Goal: Check status: Check status

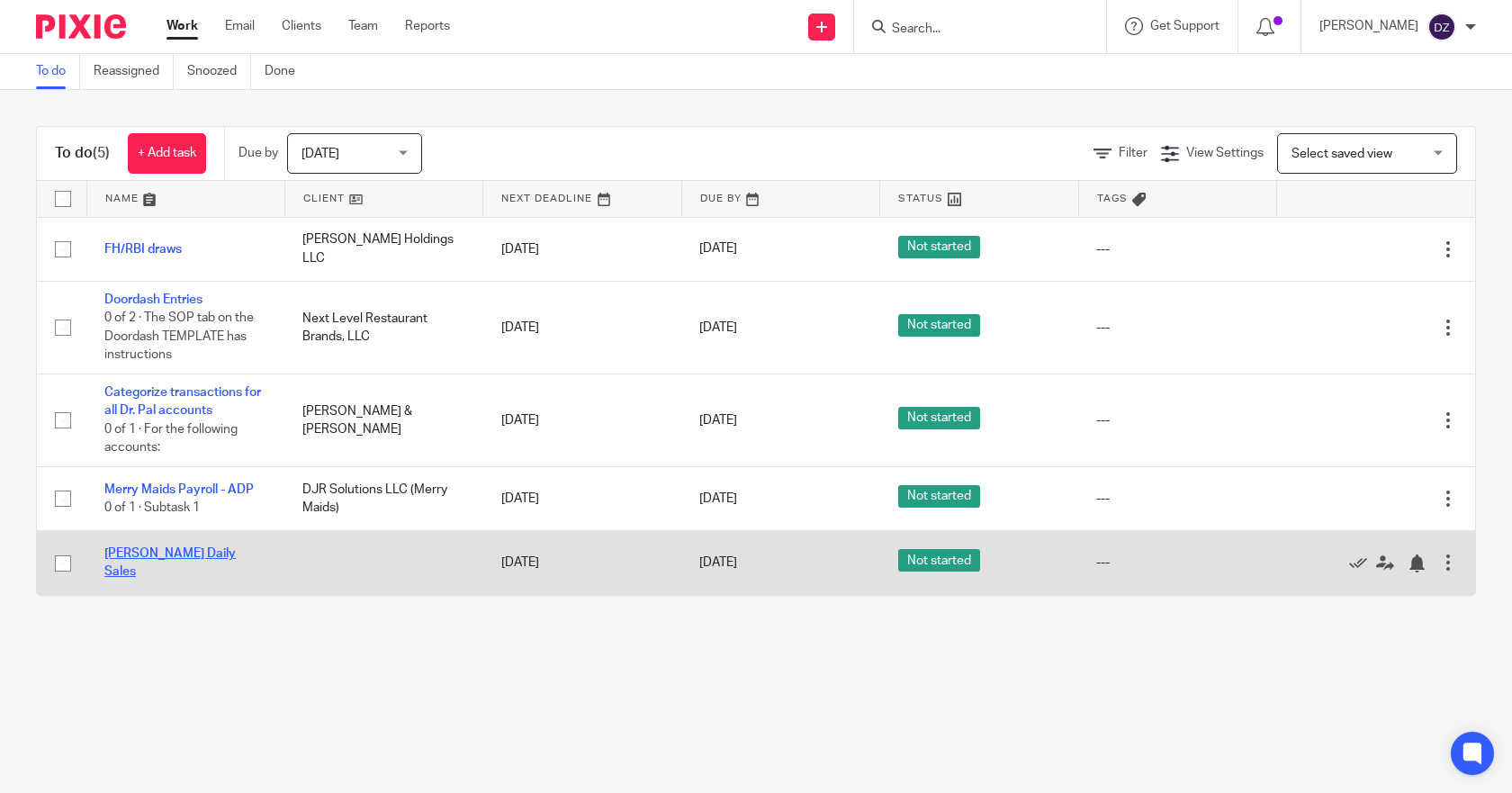
click at [214, 561] on link "[PERSON_NAME] Daily Sales" at bounding box center [170, 562] width 132 height 30
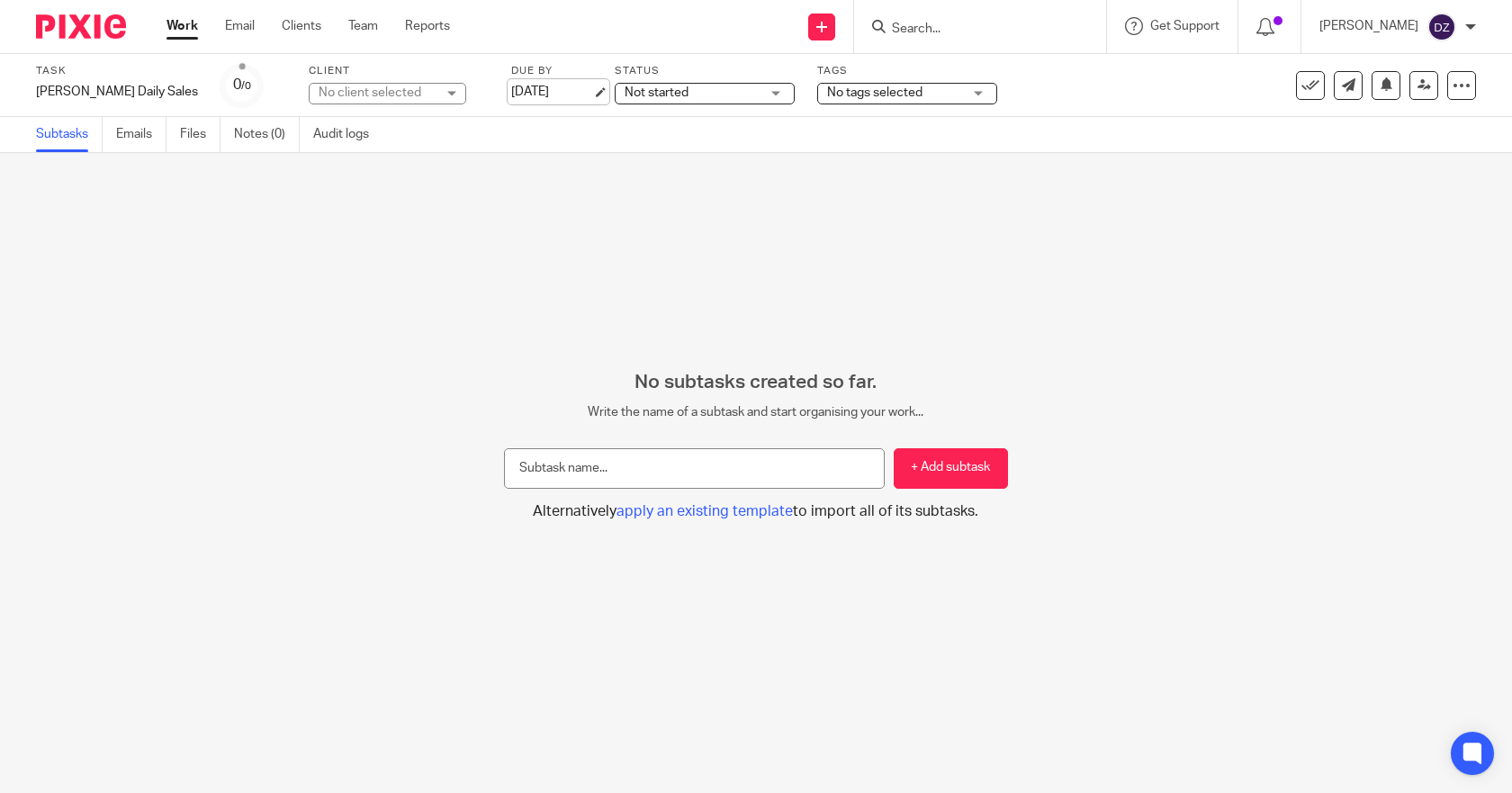
click at [526, 88] on link "[DATE]" at bounding box center [551, 92] width 81 height 19
click at [182, 29] on link "Work" at bounding box center [182, 26] width 31 height 18
